Goal: Navigation & Orientation: Find specific page/section

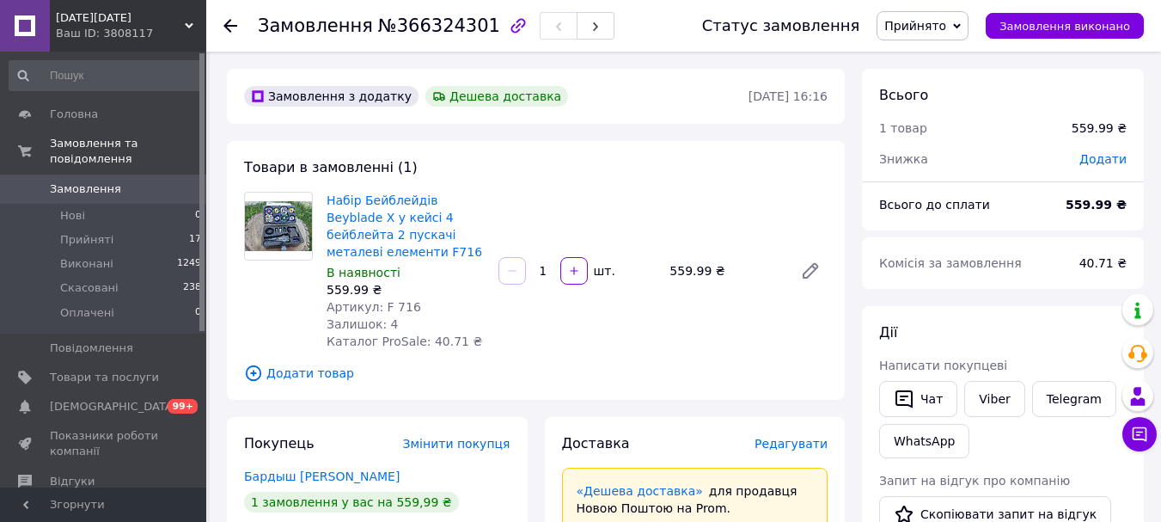
scroll to position [859, 0]
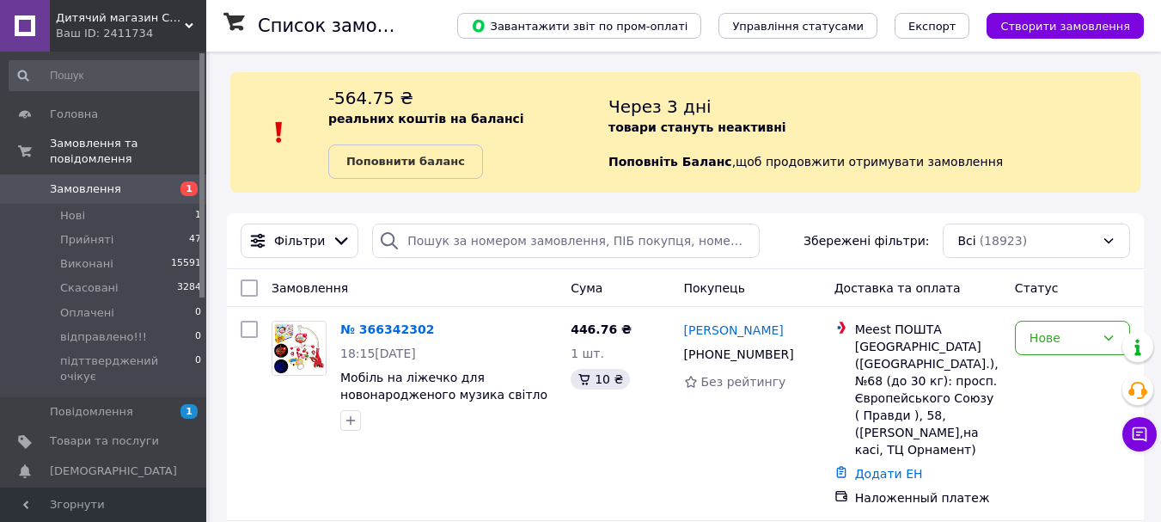
click at [173, 11] on span "Дитячий магазин СУПЕР МА_МА" at bounding box center [120, 17] width 129 height 15
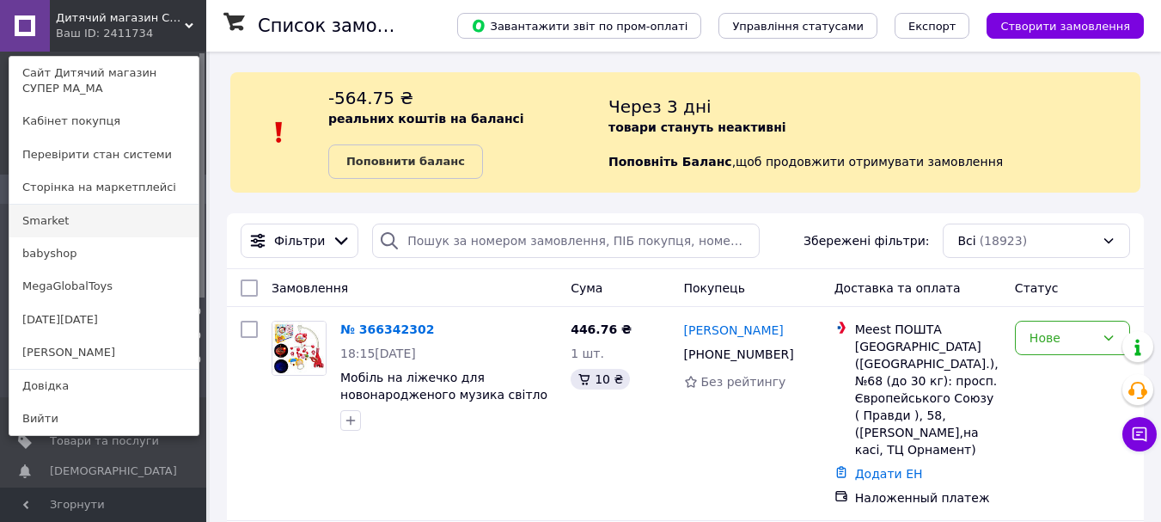
click at [60, 229] on link "Smarket" at bounding box center [103, 221] width 189 height 33
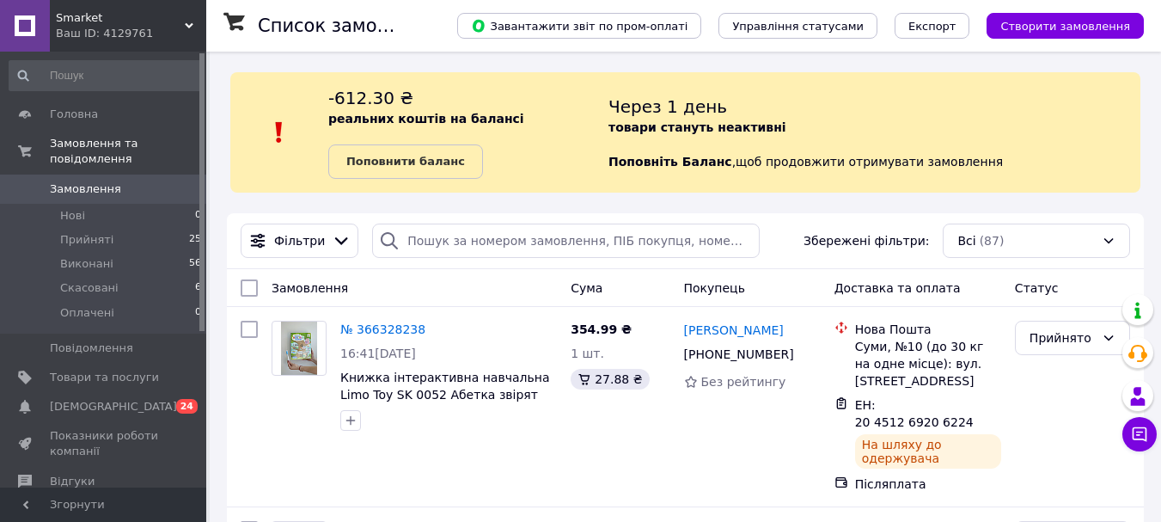
click at [151, 32] on div "Ваш ID: 4129761" at bounding box center [131, 33] width 150 height 15
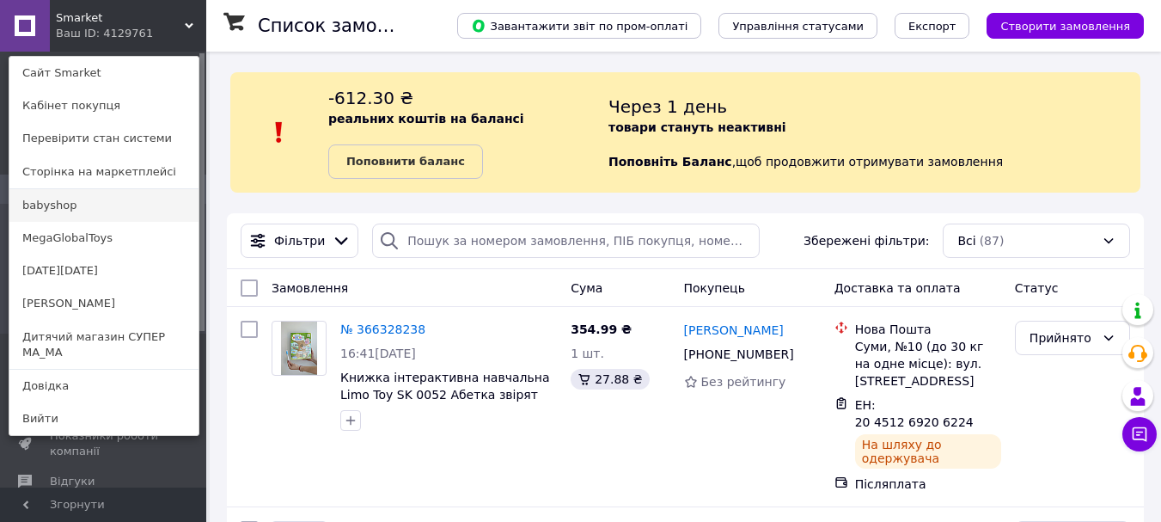
click at [81, 203] on link "babyshop" at bounding box center [103, 205] width 189 height 33
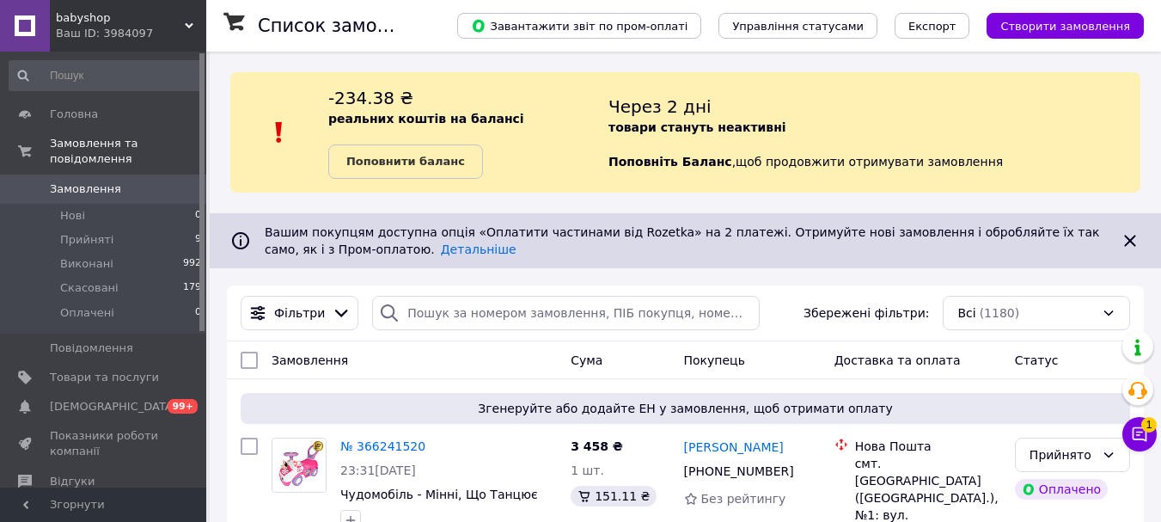
click at [135, 33] on div "Ваш ID: 3984097" at bounding box center [131, 33] width 150 height 15
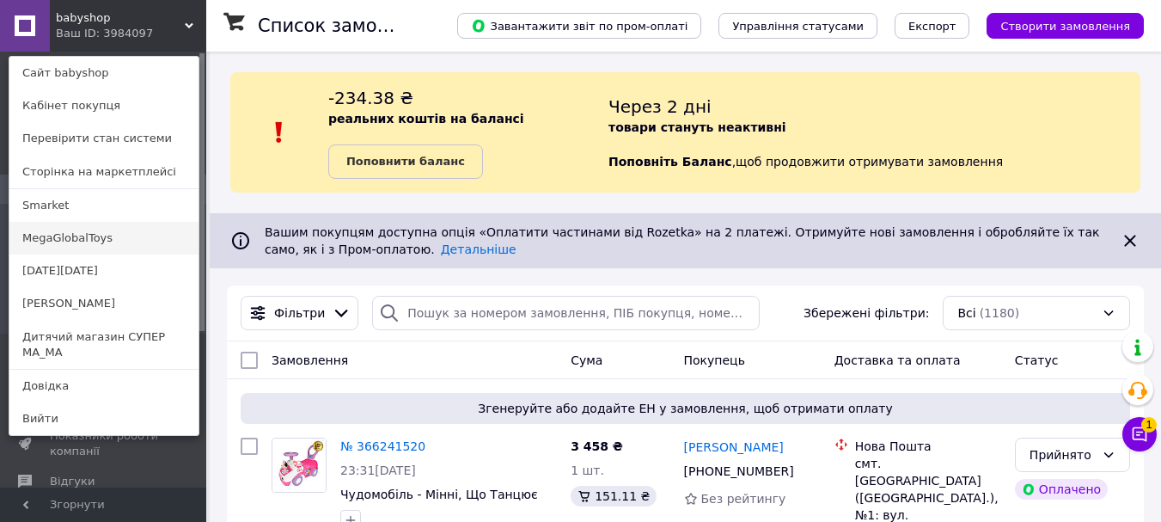
click at [66, 231] on link "MegaGlobalToys" at bounding box center [103, 238] width 189 height 33
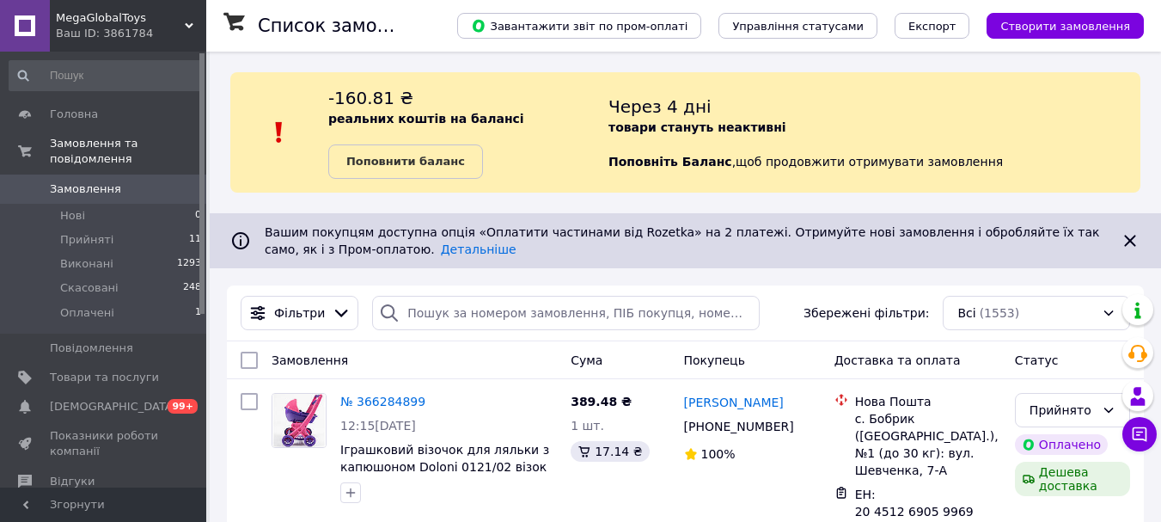
click at [117, 17] on span "MegaGlobalToys" at bounding box center [120, 17] width 129 height 15
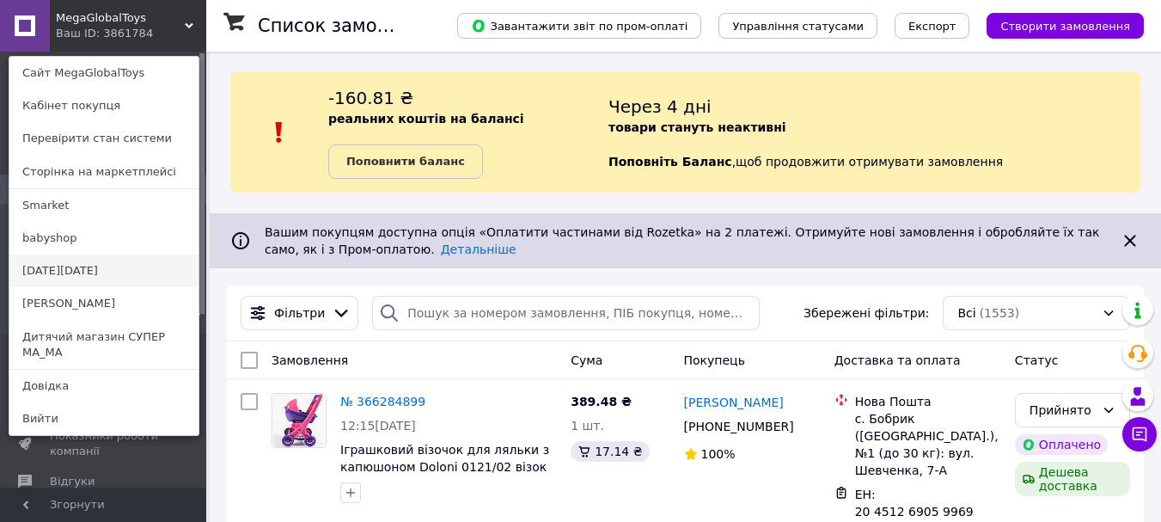
click at [69, 272] on link "[DATE][DATE]" at bounding box center [103, 270] width 189 height 33
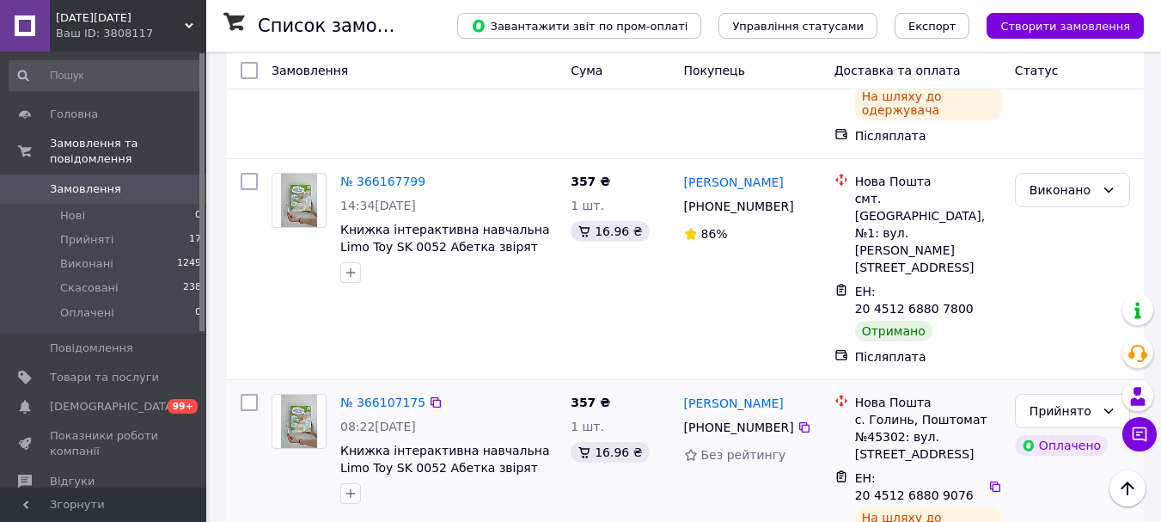
scroll to position [774, 0]
click at [92, 12] on span "[DATE][DATE]" at bounding box center [120, 17] width 129 height 15
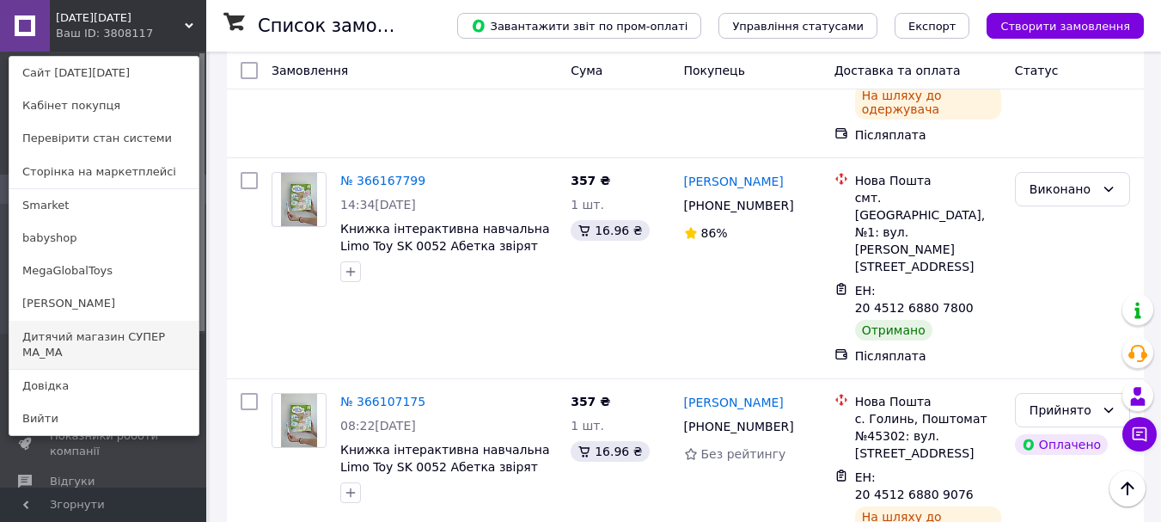
click at [90, 333] on link "Дитячий магазин СУПЕР МА_МА" at bounding box center [103, 345] width 189 height 48
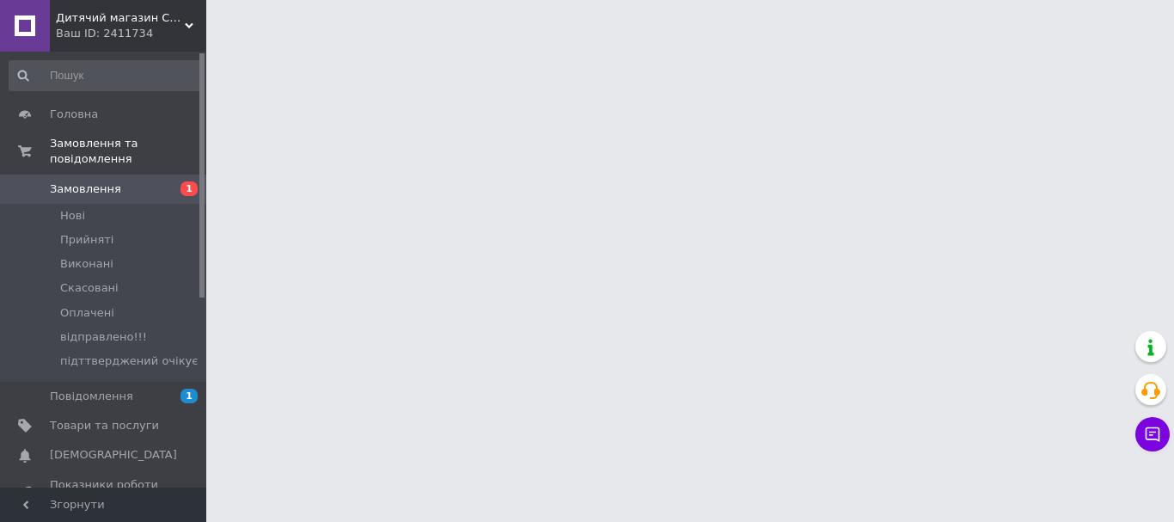
click at [103, 353] on span "підттверджений очікує" at bounding box center [129, 360] width 138 height 15
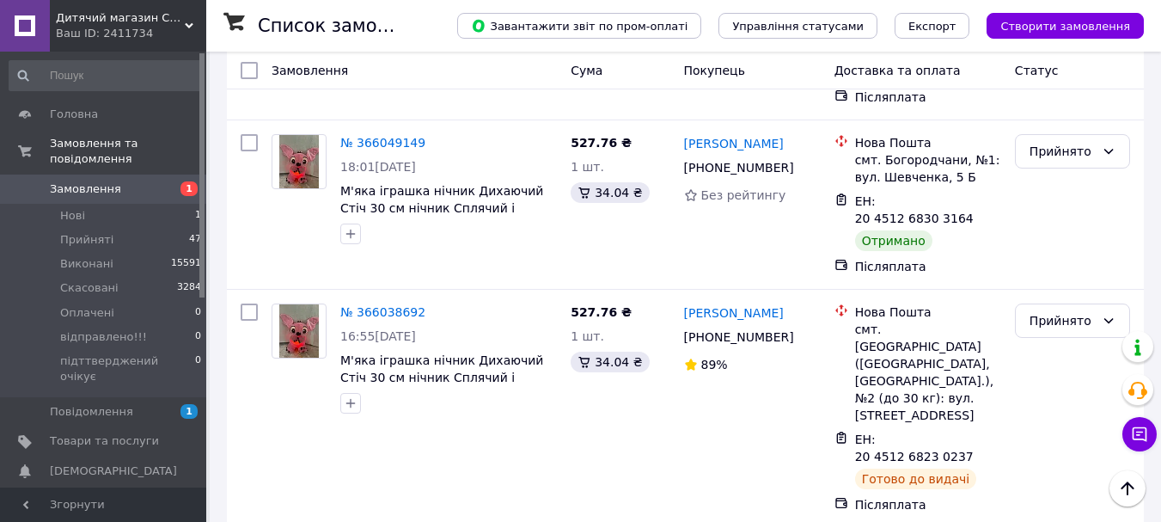
scroll to position [2922, 0]
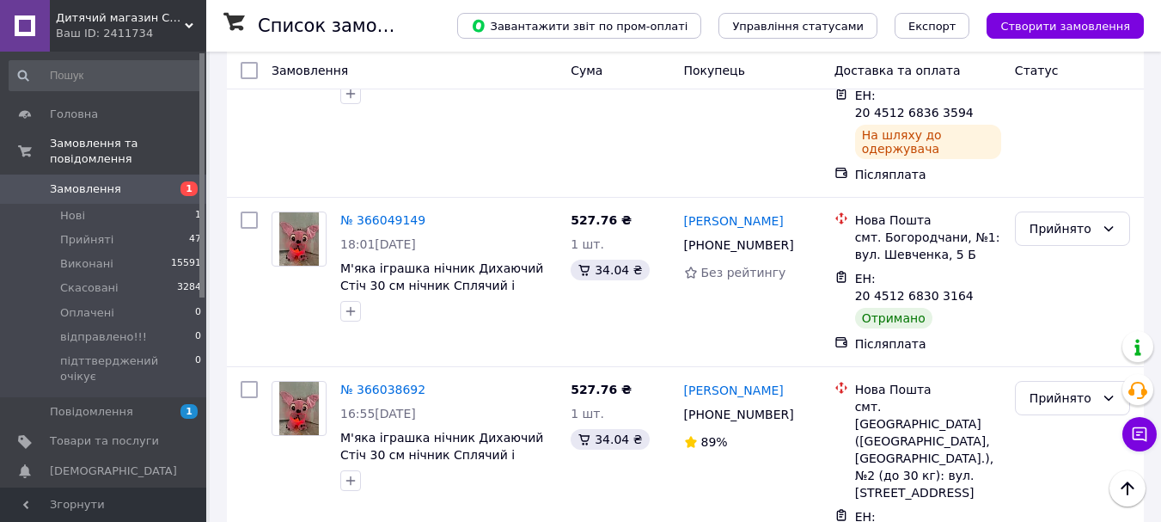
click at [105, 21] on span "Дитячий магазин СУПЕР МА_МА" at bounding box center [120, 17] width 129 height 15
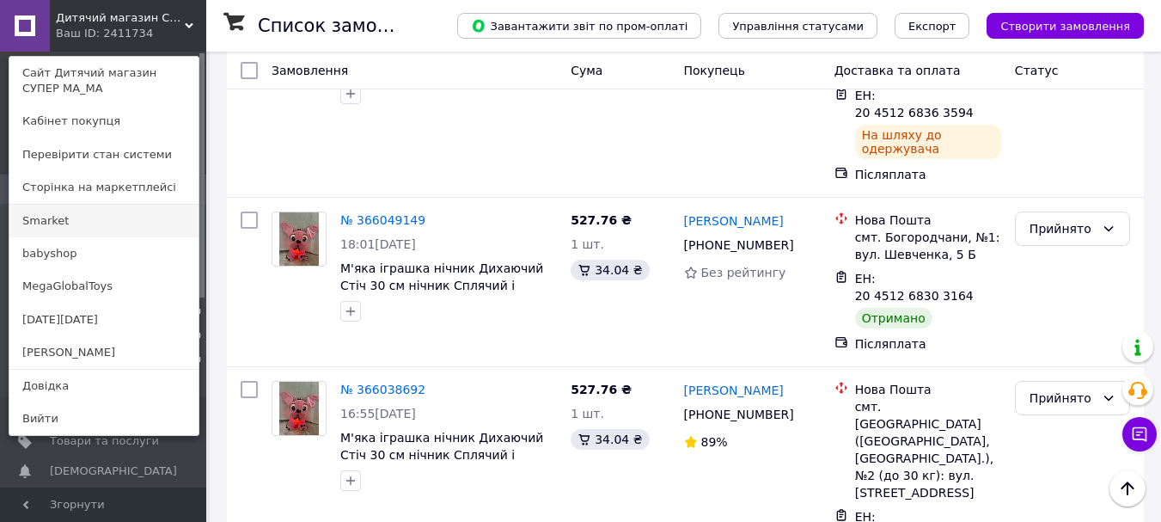
click at [79, 218] on link "Smarket" at bounding box center [103, 221] width 189 height 33
